Goal: Task Accomplishment & Management: Manage account settings

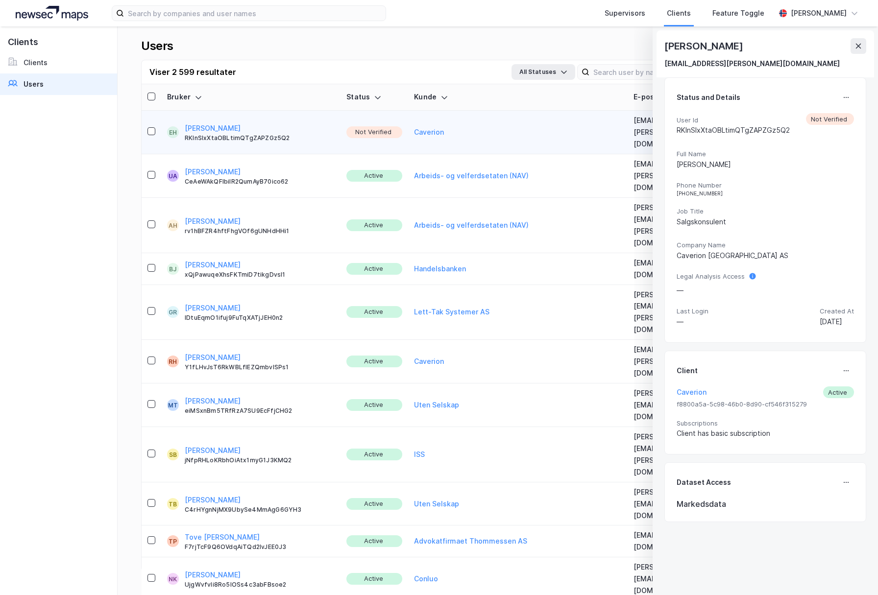
click at [278, 124] on div "Eskil Hansen RKlnSlxXtaOBLtimQTgZAPZGz5Q2" at bounding box center [260, 133] width 150 height 20
click at [825, 119] on div "User Id RKlnSlxXtaOBLtimQTgZAPZGz5Q2 Not Verified" at bounding box center [765, 126] width 177 height 26
click at [856, 103] on div "Status and Details User Id RKlnSlxXtaOBLtimQTgZAPZGz5Q2 Not Verified Full Name …" at bounding box center [766, 210] width 202 height 266
click at [852, 99] on button at bounding box center [847, 98] width 16 height 16
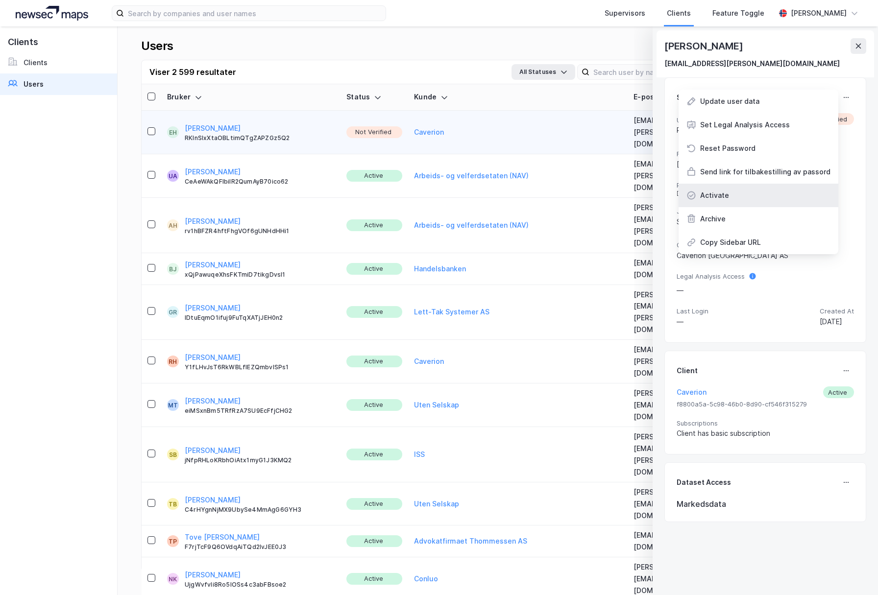
click at [774, 188] on div "Activate" at bounding box center [759, 196] width 160 height 24
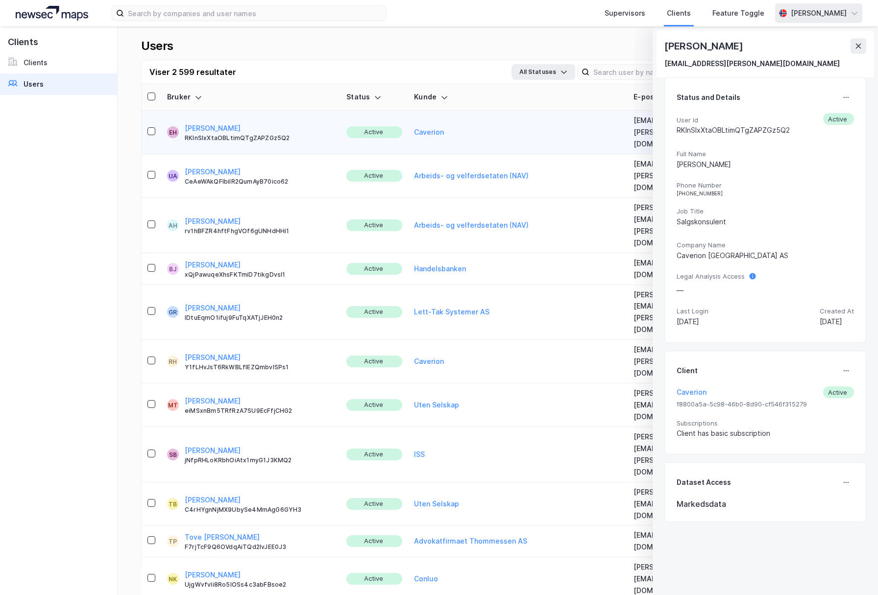
click at [859, 45] on icon at bounding box center [859, 46] width 8 height 8
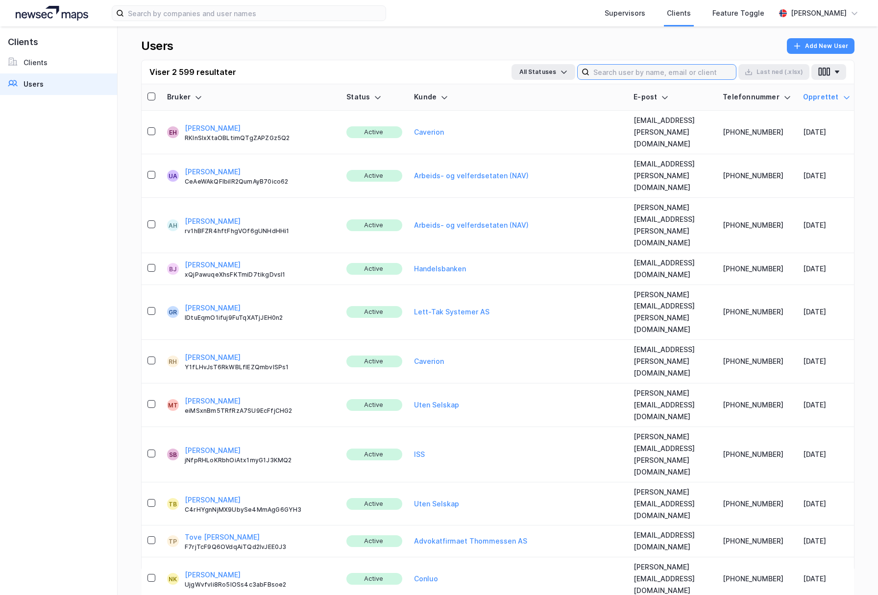
click at [669, 70] on input at bounding box center [663, 72] width 147 height 15
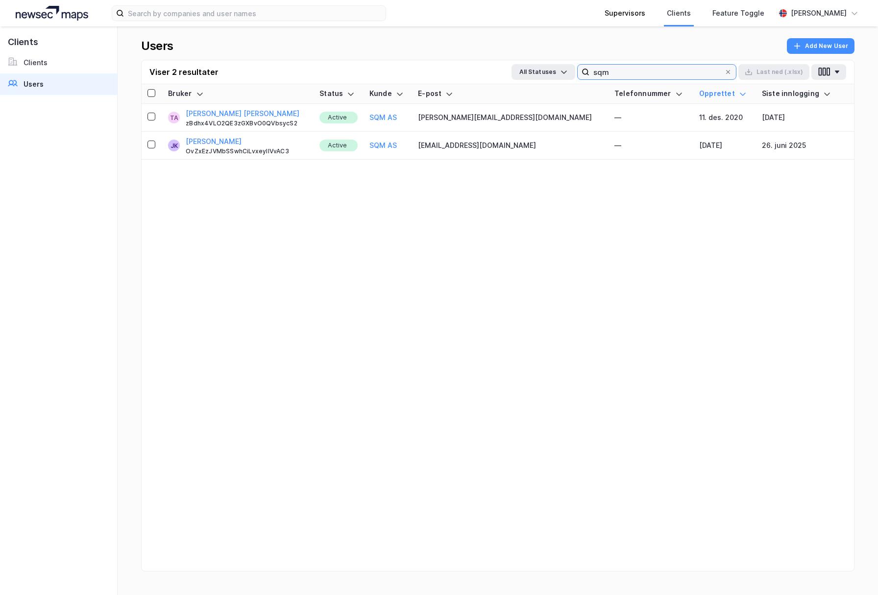
type input "sqm"
click at [364, 112] on td "Active" at bounding box center [339, 118] width 50 height 28
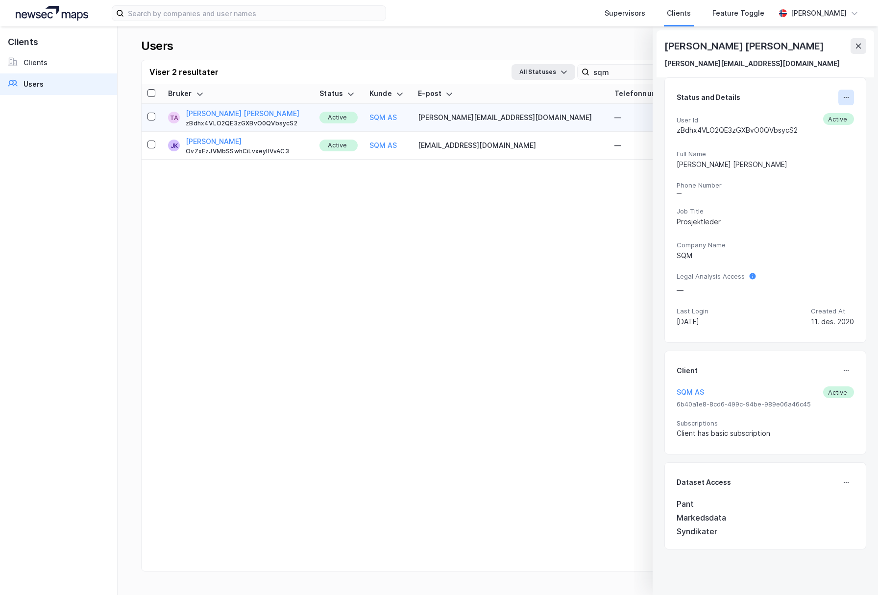
click at [844, 95] on icon at bounding box center [847, 98] width 8 height 8
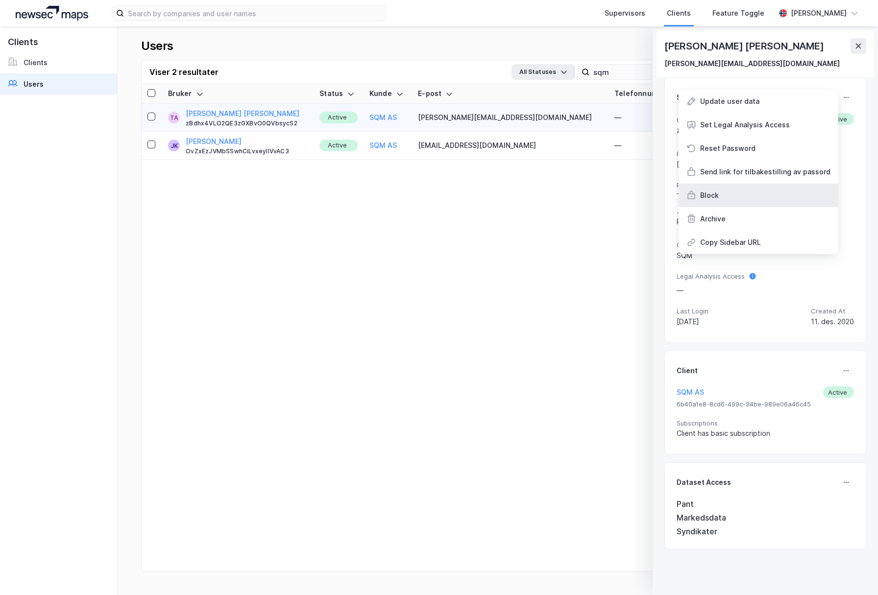
click at [720, 202] on div "Block" at bounding box center [759, 196] width 160 height 24
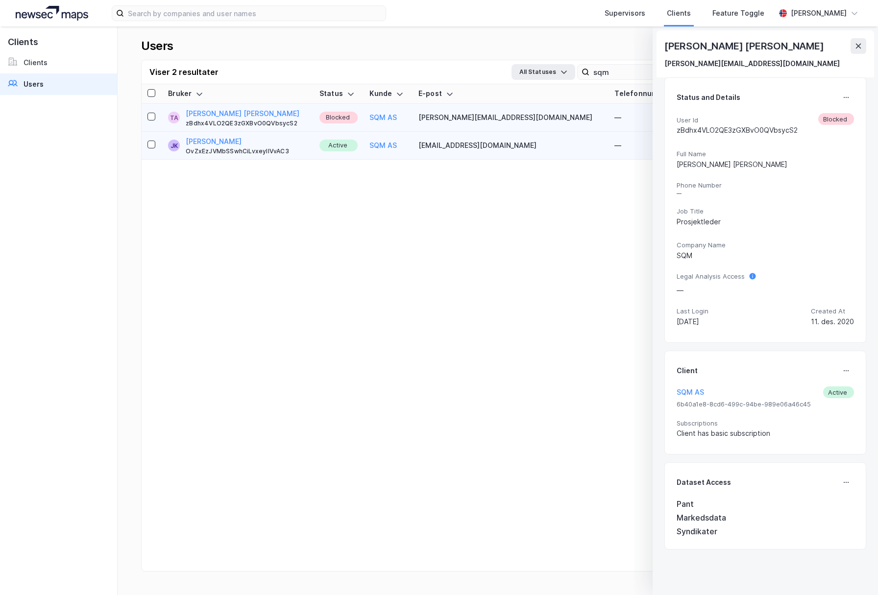
click at [301, 134] on td "[PERSON_NAME] [PERSON_NAME] OvZxEzJVMbSSwhCiLvxeylIVvAC3" at bounding box center [237, 146] width 151 height 28
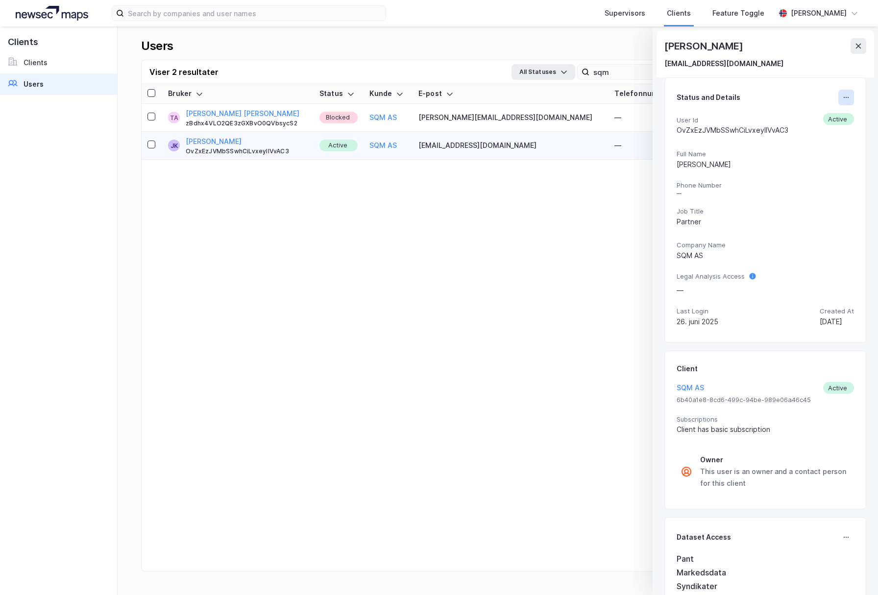
click at [847, 97] on icon at bounding box center [847, 98] width 8 height 8
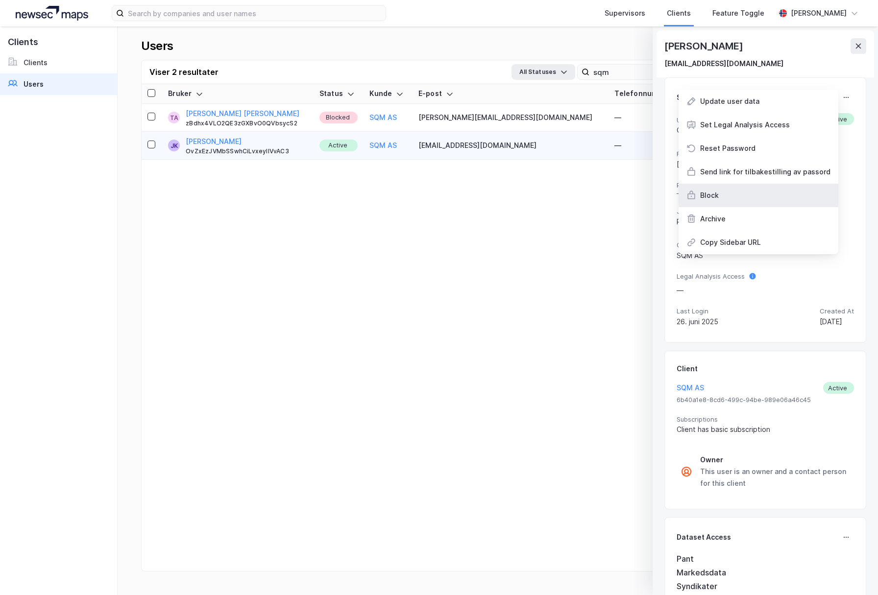
click at [719, 196] on div "Block" at bounding box center [709, 196] width 19 height 12
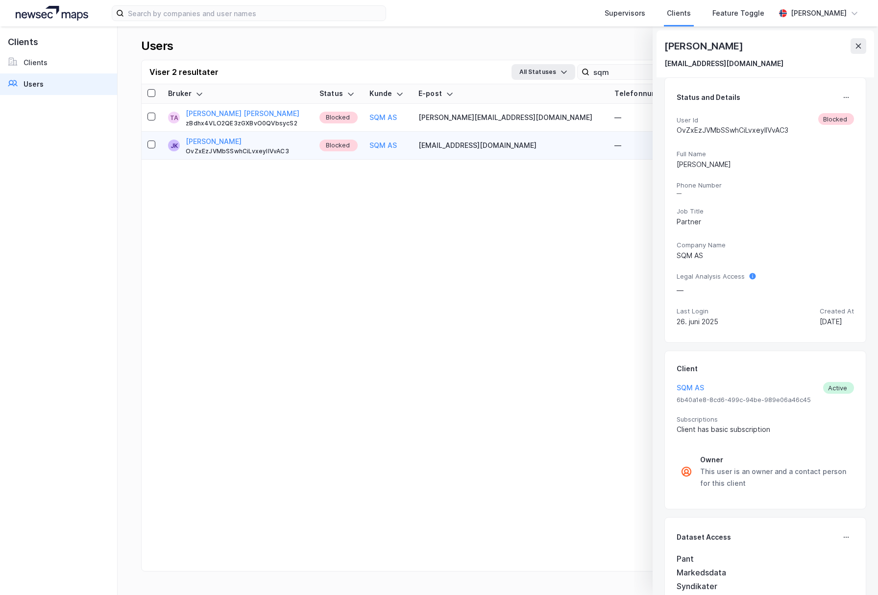
click at [598, 227] on div "Bruker Status [PERSON_NAME] E-post Telefonnummer Opprettet Siste innlogging TA …" at bounding box center [498, 339] width 713 height 511
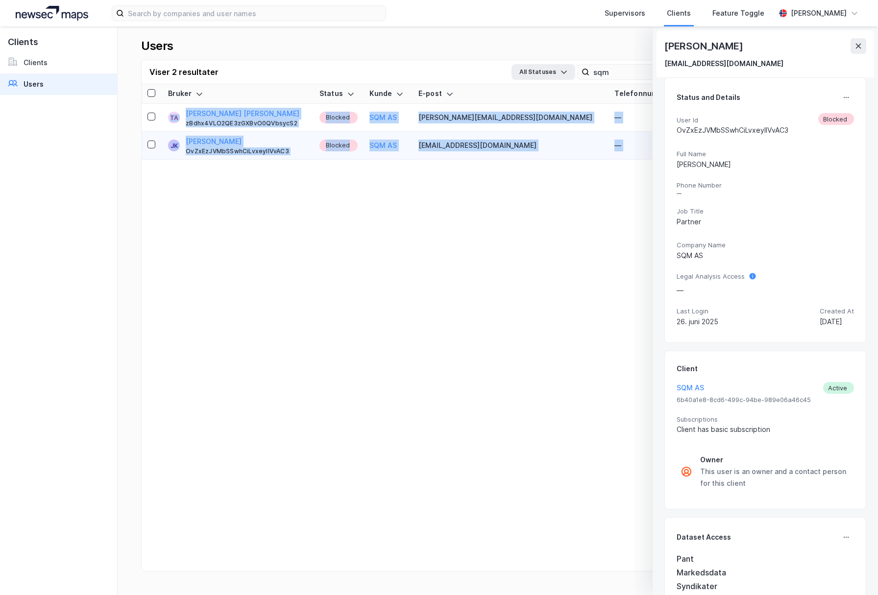
click at [598, 227] on div "Bruker Status [PERSON_NAME] E-post Telefonnummer Opprettet Siste innlogging TA …" at bounding box center [498, 339] width 713 height 511
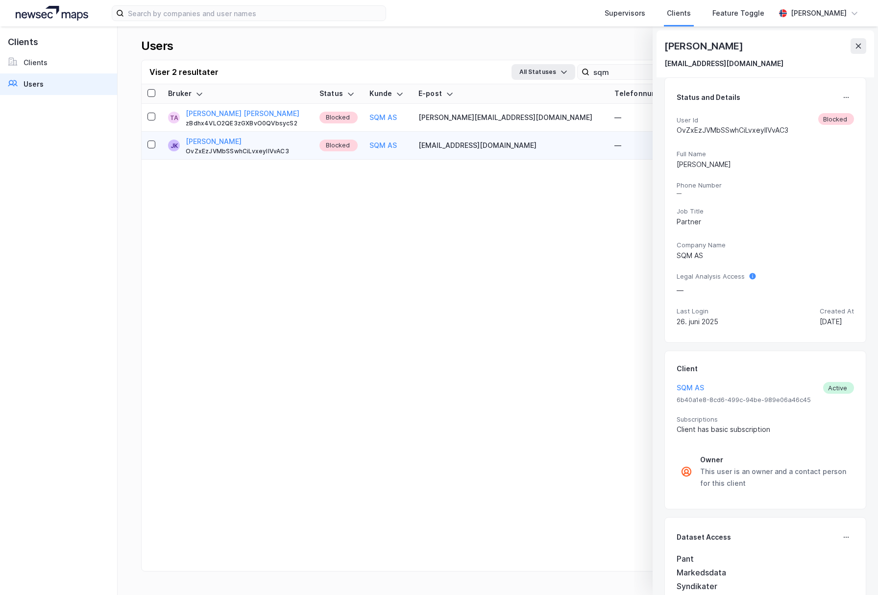
click at [868, 45] on div "[PERSON_NAME] [EMAIL_ADDRESS][DOMAIN_NAME]" at bounding box center [766, 53] width 218 height 47
click at [855, 45] on icon at bounding box center [859, 46] width 8 height 8
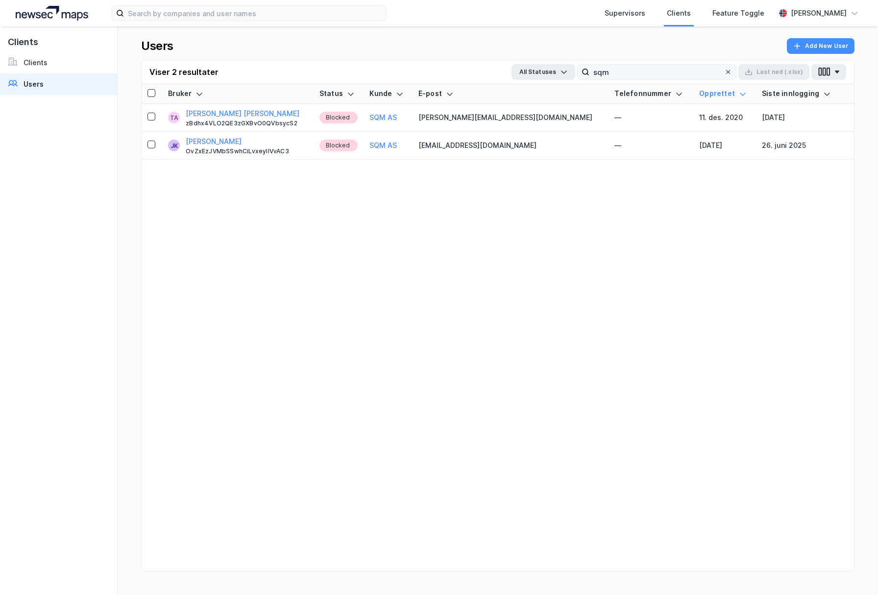
click at [728, 71] on icon at bounding box center [728, 72] width 6 height 6
click at [724, 71] on input "sqm" at bounding box center [657, 72] width 135 height 15
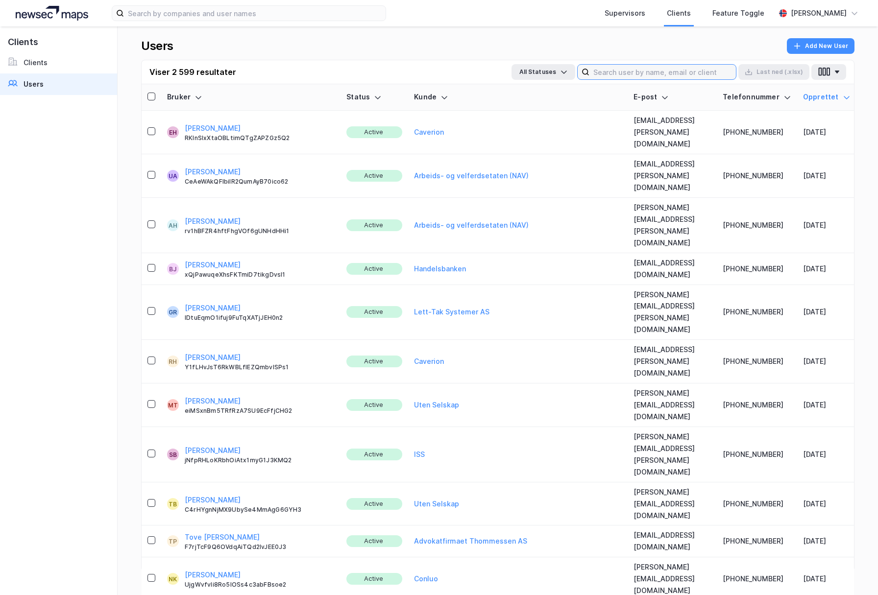
click at [729, 72] on input at bounding box center [663, 72] width 147 height 15
click at [273, 49] on div "Users Add New User" at bounding box center [498, 49] width 714 height 22
click at [611, 69] on input at bounding box center [663, 72] width 147 height 15
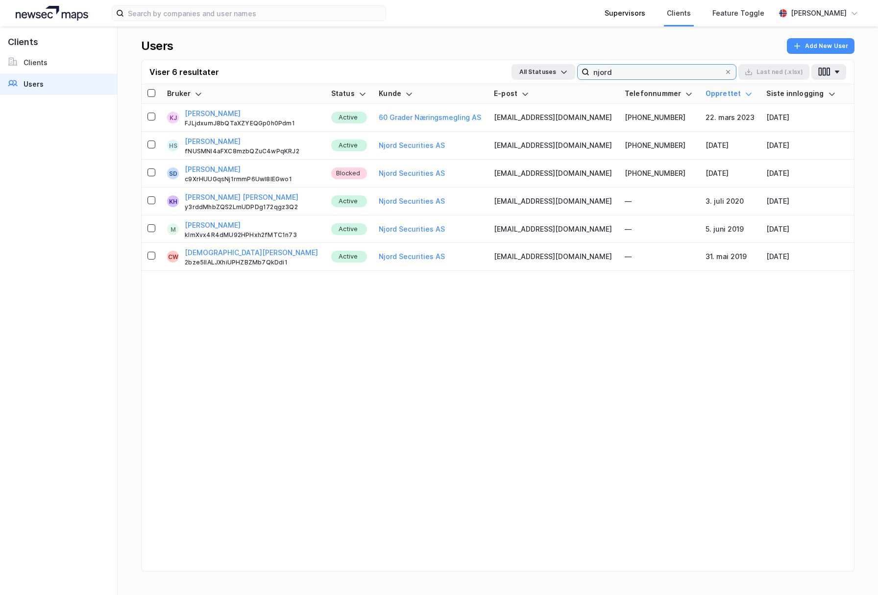
type input "njord"
